Goal: Task Accomplishment & Management: Manage account settings

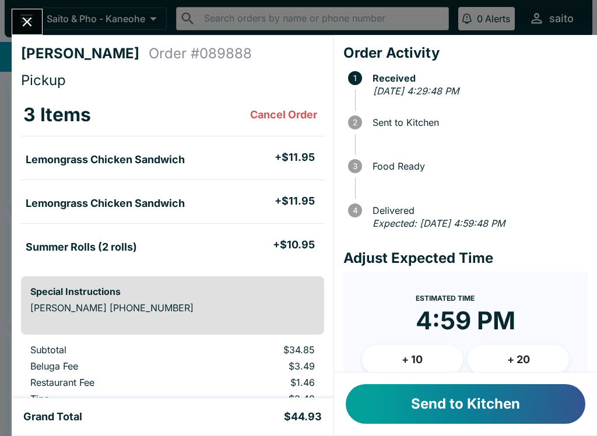
click at [424, 401] on button "Send to Kitchen" at bounding box center [465, 404] width 239 height 40
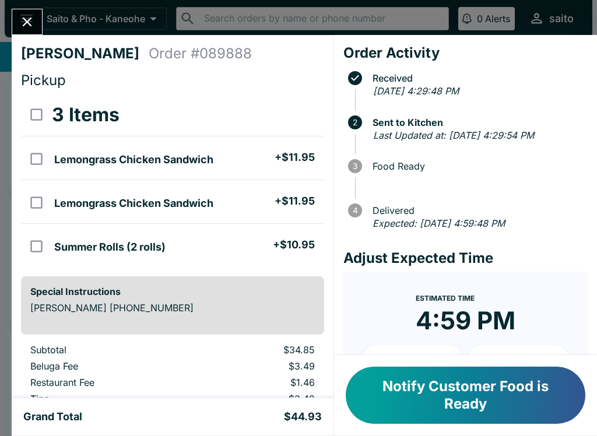
click at [466, 388] on button "Notify Customer Food is Ready" at bounding box center [465, 395] width 239 height 57
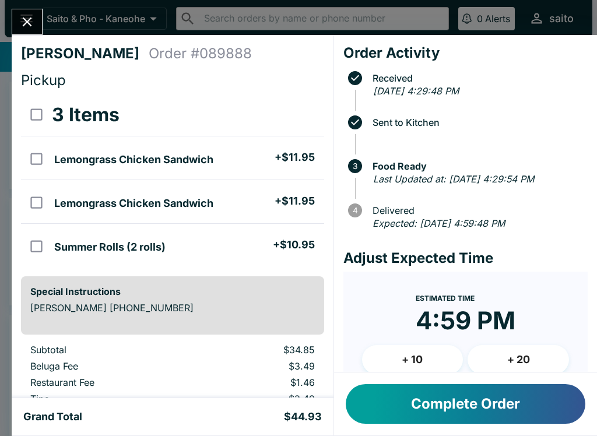
click at [492, 407] on button "Complete Order" at bounding box center [465, 404] width 239 height 40
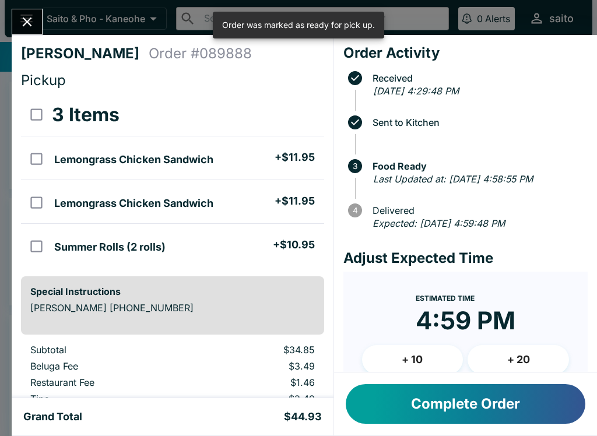
click at [32, 27] on icon "Close" at bounding box center [27, 22] width 16 height 16
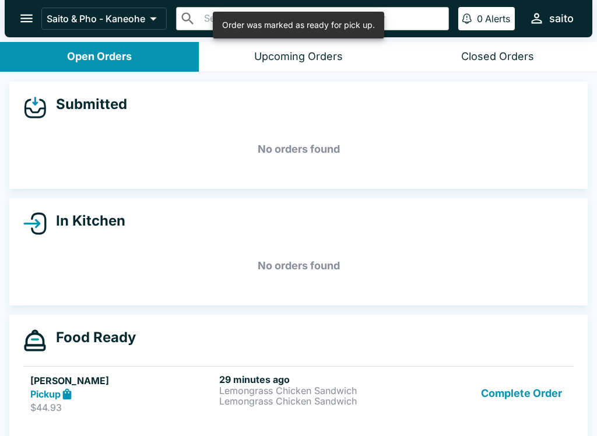
click at [542, 404] on button "Complete Order" at bounding box center [521, 394] width 90 height 40
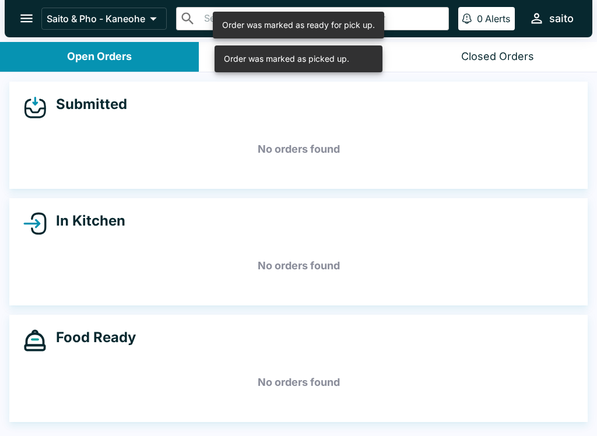
scroll to position [2, 0]
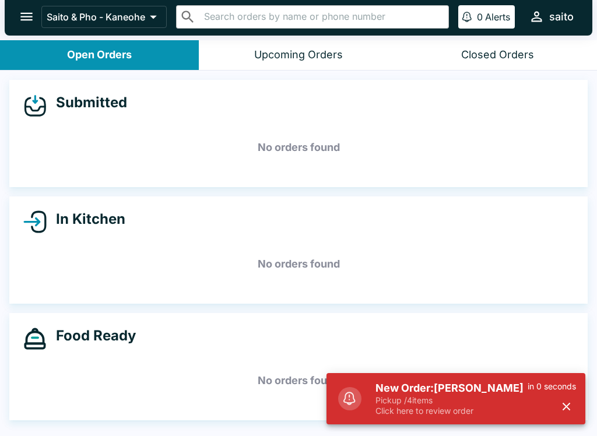
click at [414, 389] on h5 "New Order: [PERSON_NAME]" at bounding box center [451, 388] width 152 height 14
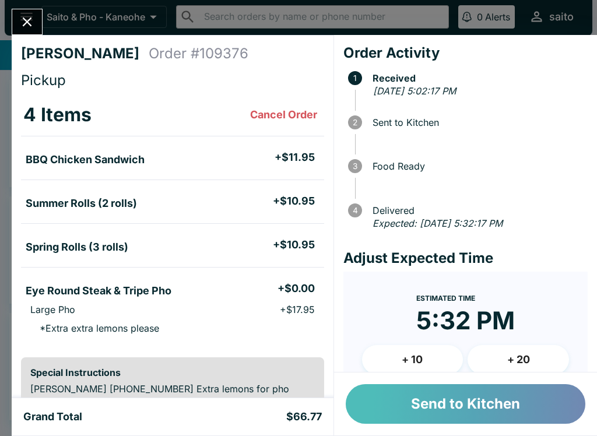
click at [447, 400] on button "Send to Kitchen" at bounding box center [465, 404] width 239 height 40
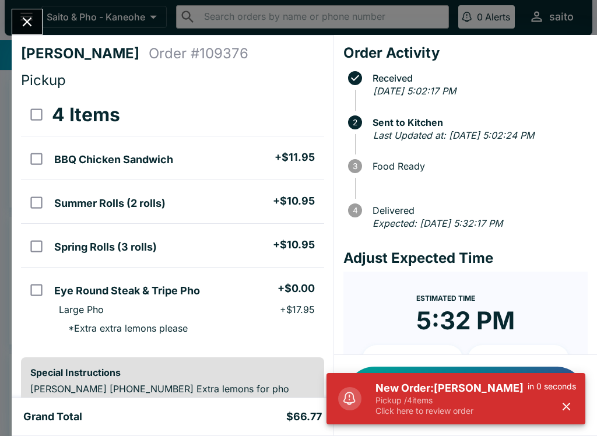
click at [419, 394] on h5 "New Order: [PERSON_NAME]" at bounding box center [451, 388] width 152 height 14
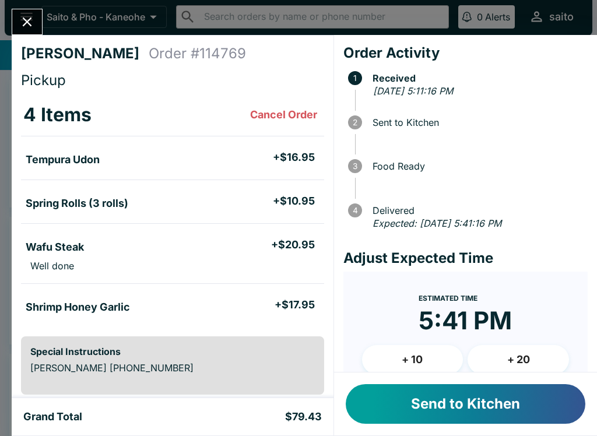
click at [453, 405] on button "Send to Kitchen" at bounding box center [465, 404] width 239 height 40
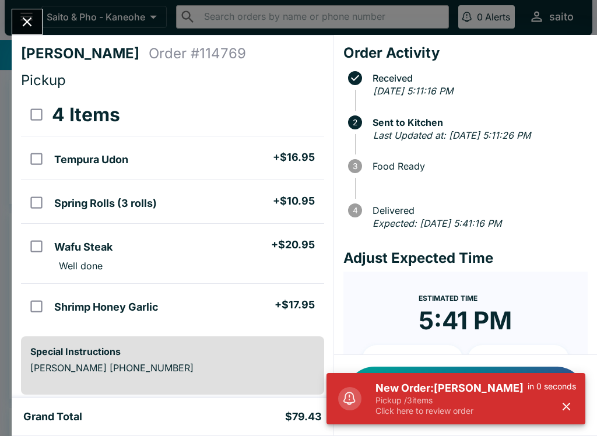
click at [469, 414] on p "Click here to review order" at bounding box center [451, 411] width 152 height 10
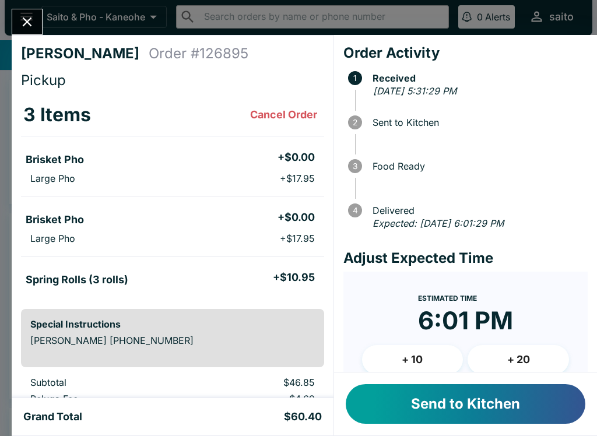
click at [467, 408] on button "Send to Kitchen" at bounding box center [465, 404] width 239 height 40
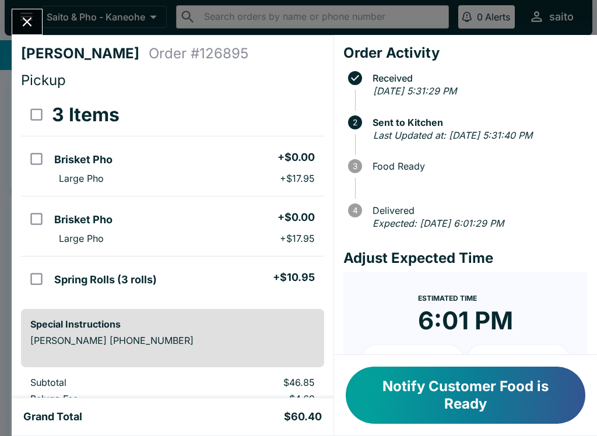
click at [22, 23] on icon "Close" at bounding box center [27, 22] width 16 height 16
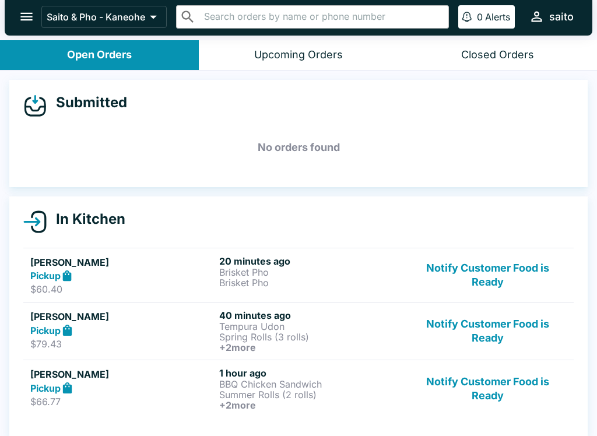
click at [503, 403] on button "Notify Customer Food is Ready" at bounding box center [487, 388] width 158 height 43
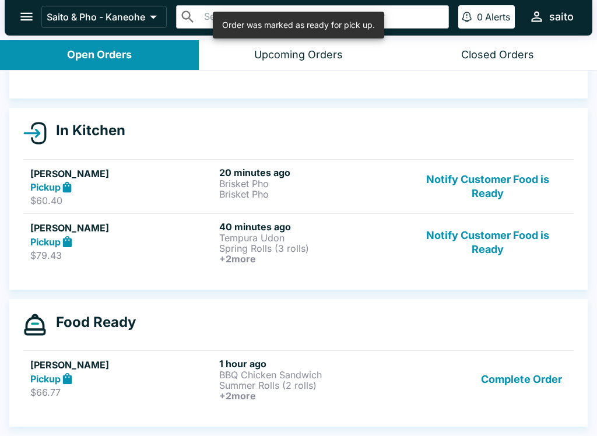
scroll to position [89, 0]
click at [506, 235] on button "Notify Customer Food is Ready" at bounding box center [487, 242] width 158 height 43
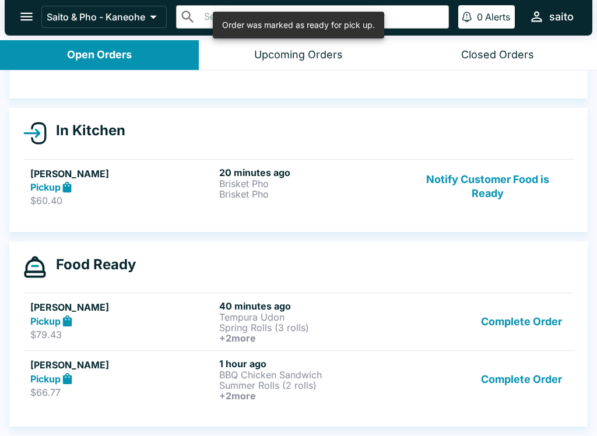
click at [533, 322] on button "Complete Order" at bounding box center [521, 321] width 90 height 43
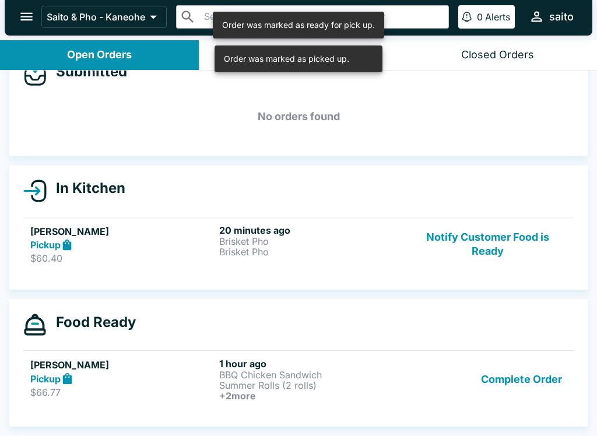
click at [538, 358] on button "Complete Order" at bounding box center [521, 379] width 90 height 43
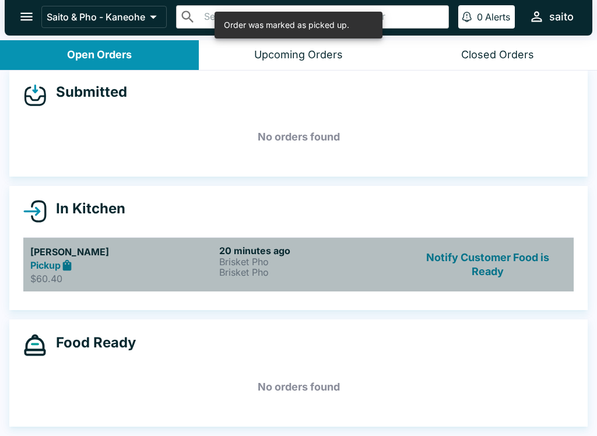
click at [270, 245] on h6 "20 minutes ago" at bounding box center [311, 251] width 184 height 12
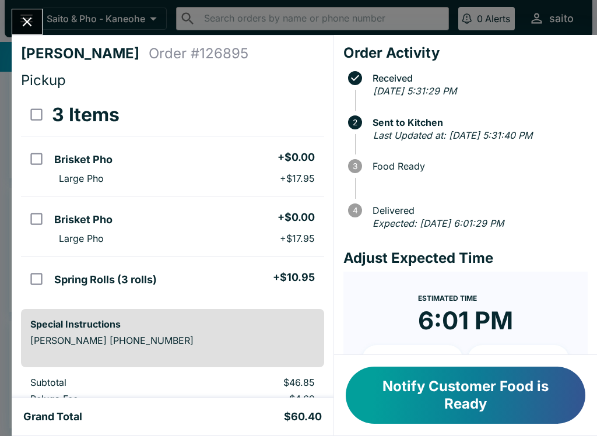
click at [485, 393] on button "Notify Customer Food is Ready" at bounding box center [465, 395] width 239 height 57
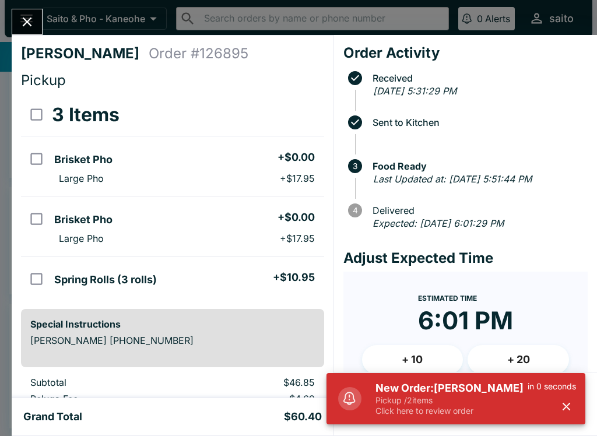
click at [502, 398] on p "Pickup / 2 items" at bounding box center [451, 400] width 152 height 10
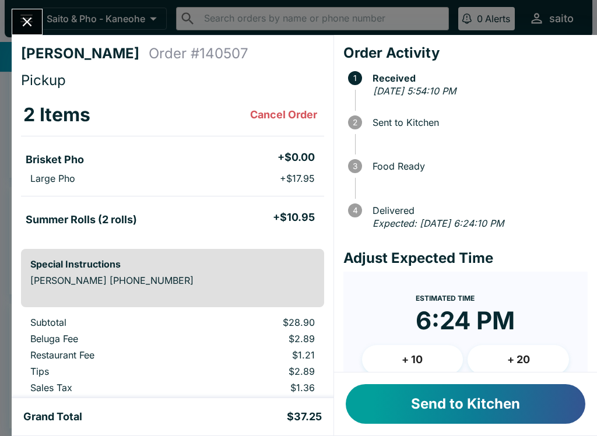
click at [489, 412] on button "Send to Kitchen" at bounding box center [465, 404] width 239 height 40
